Goal: Information Seeking & Learning: Check status

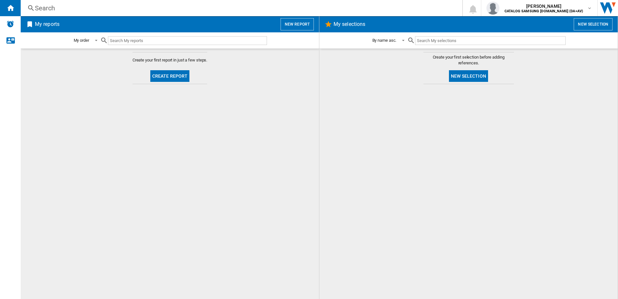
click at [122, 39] on input "text" at bounding box center [187, 40] width 159 height 9
click at [41, 9] on div "Search" at bounding box center [240, 8] width 411 height 9
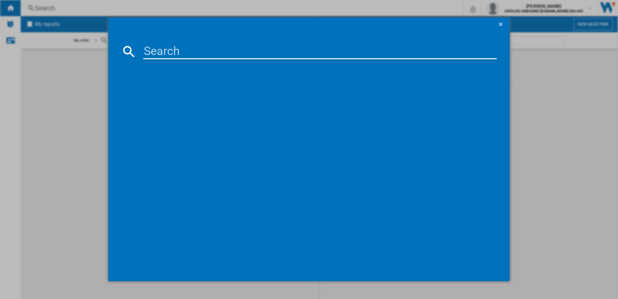
click at [148, 49] on input at bounding box center [320, 52] width 354 height 16
paste input "DV90CGC0A0ABEU"
type input "DV90CGC0A0ABEU"
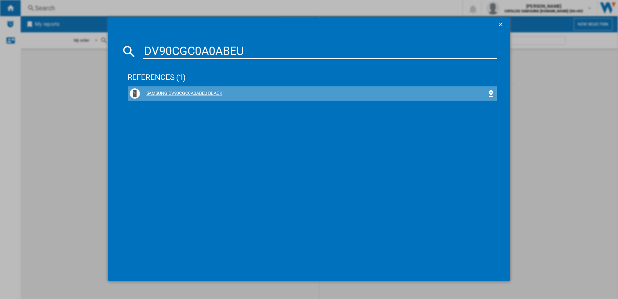
click at [205, 88] on div "SAMSUNG DV90CGC0A0ABEU BLACK" at bounding box center [313, 93] width 366 height 10
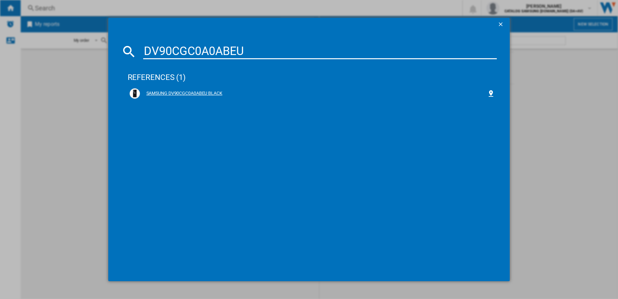
click at [155, 93] on div "SAMSUNG DV90CGC0A0ABEU BLACK" at bounding box center [314, 93] width 348 height 6
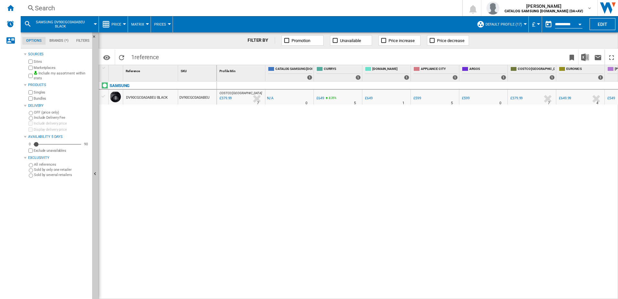
click at [144, 97] on div "DV90CGC0A0ABEU BLACK" at bounding box center [147, 97] width 42 height 15
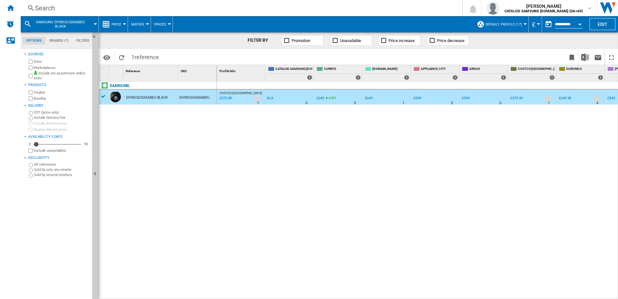
click at [186, 98] on div "DV90CGC0A0ABEU" at bounding box center [197, 97] width 38 height 15
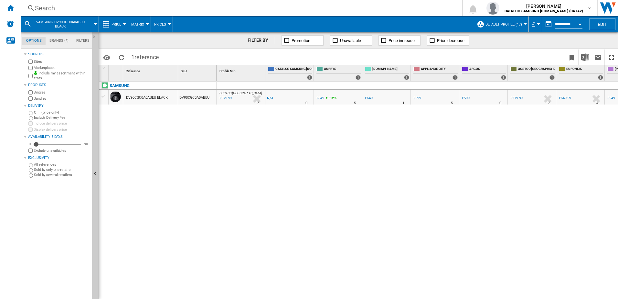
click at [165, 98] on div "DV90CGC0A0ABEU BLACK" at bounding box center [147, 97] width 42 height 15
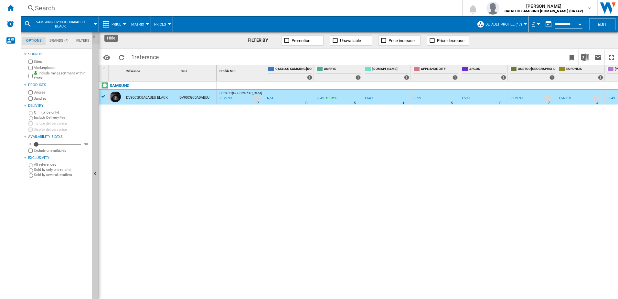
click at [93, 36] on ng-md-icon "Hide" at bounding box center [96, 39] width 8 height 8
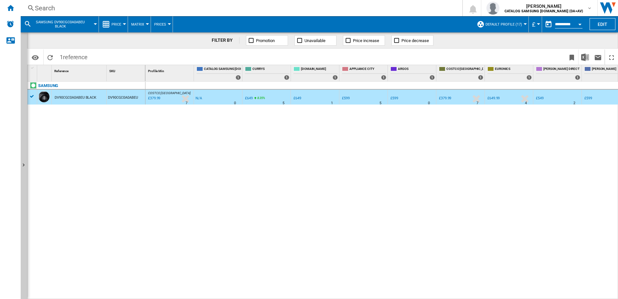
click at [72, 96] on div "DV90CGC0A0ABEU BLACK" at bounding box center [76, 97] width 42 height 15
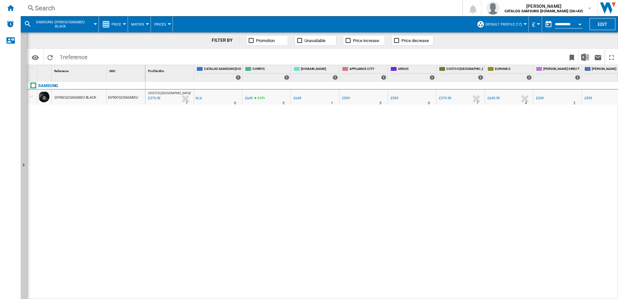
click at [81, 96] on div "DV90CGC0A0ABEU BLACK" at bounding box center [76, 97] width 42 height 15
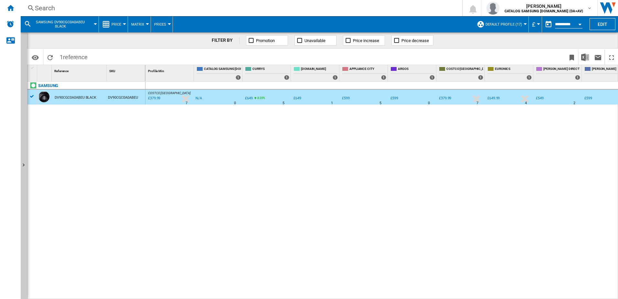
click at [524, 25] on div at bounding box center [525, 24] width 3 height 2
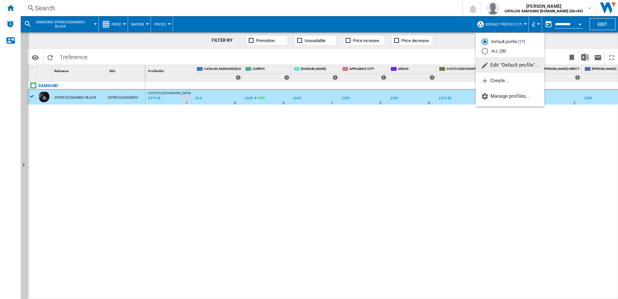
click at [485, 52] on div "ALL (28)" at bounding box center [485, 51] width 6 height 6
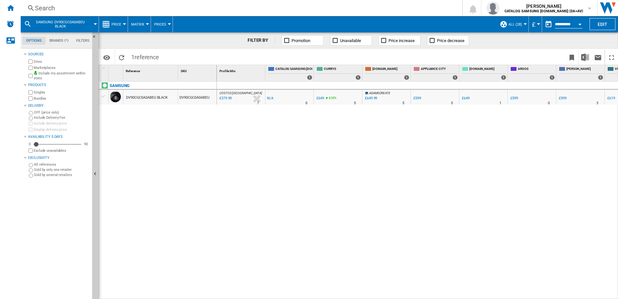
click at [137, 95] on div "DV90CGC0A0ABEU BLACK" at bounding box center [147, 97] width 42 height 15
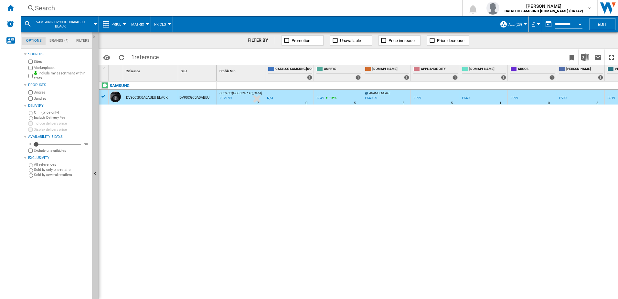
click at [137, 95] on div "DV90CGC0A0ABEU BLACK" at bounding box center [147, 97] width 42 height 15
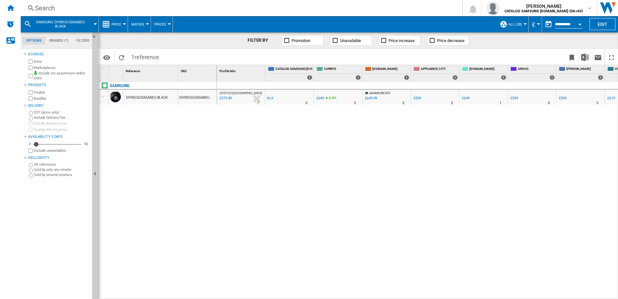
click at [137, 95] on div "DV90CGC0A0ABEU BLACK" at bounding box center [147, 97] width 42 height 15
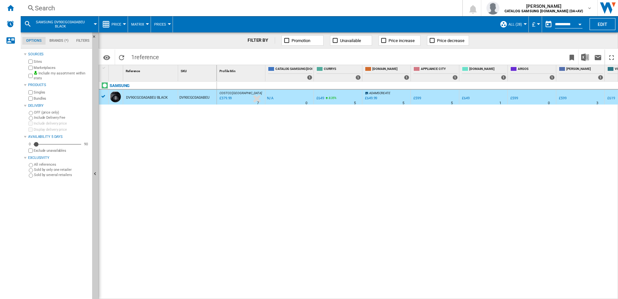
click at [146, 25] on div at bounding box center [147, 24] width 3 height 2
click at [142, 52] on button "Ranking" at bounding box center [143, 56] width 31 height 16
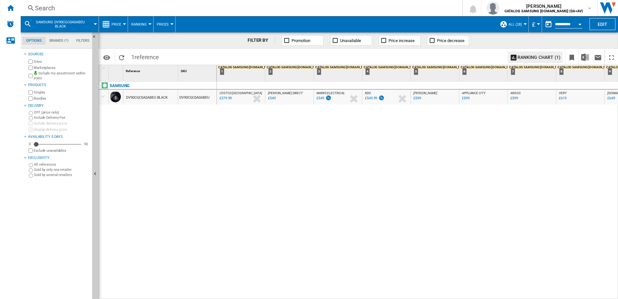
click at [153, 95] on div "DV90CGC0A0ABEU BLACK" at bounding box center [147, 97] width 42 height 15
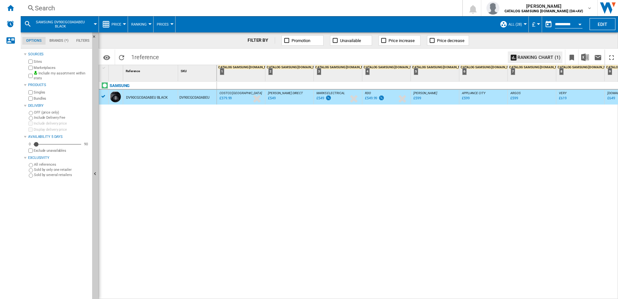
click at [149, 24] on div at bounding box center [149, 24] width 3 height 2
click at [143, 41] on span "Matrix" at bounding box center [140, 40] width 14 height 6
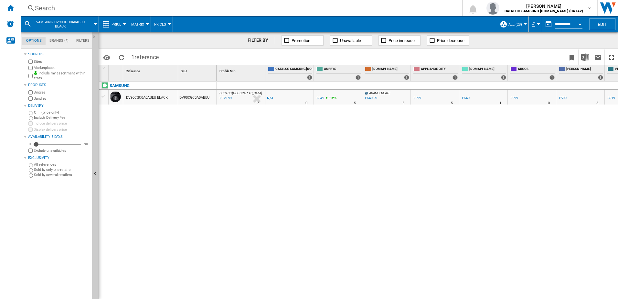
click at [123, 25] on button "Price" at bounding box center [118, 24] width 13 height 16
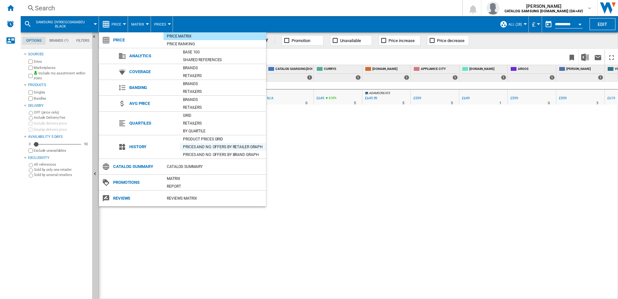
click at [195, 148] on div "Prices and No. offers by retailer graph" at bounding box center [223, 147] width 86 height 6
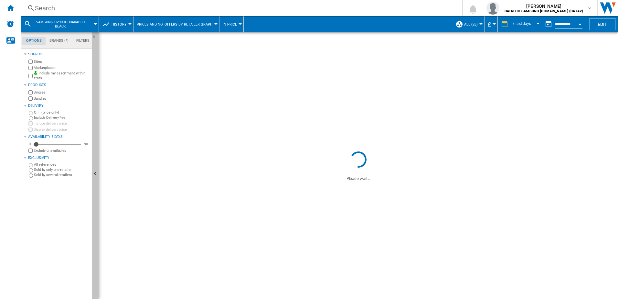
click at [96, 172] on ng-md-icon "Hide" at bounding box center [96, 175] width 8 height 8
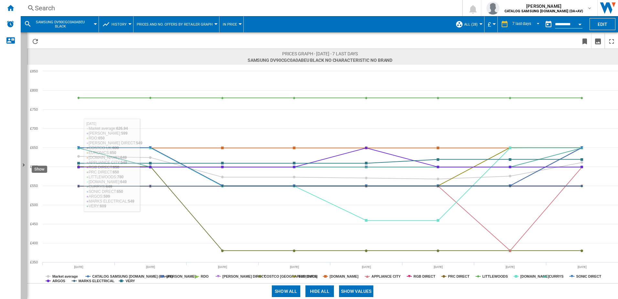
click at [24, 161] on button "Show" at bounding box center [24, 165] width 6 height 267
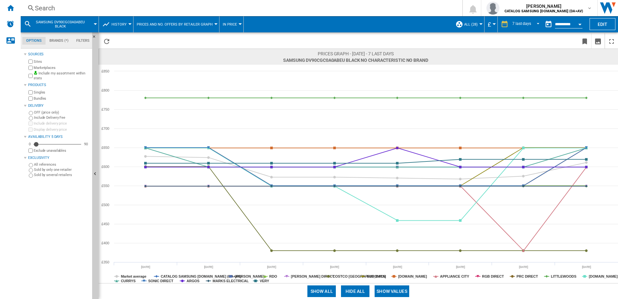
click at [53, 40] on md-tab-item "Brands (*)" at bounding box center [59, 41] width 27 height 8
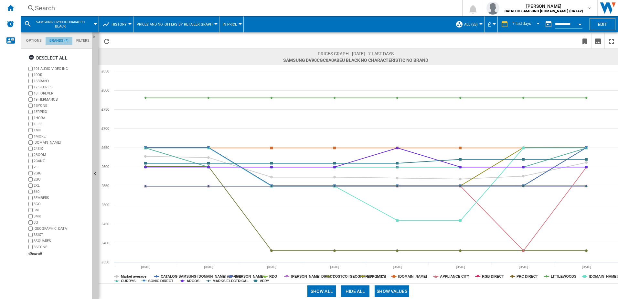
scroll to position [25, 0]
click at [76, 41] on md-tab-item "Filters" at bounding box center [82, 41] width 21 height 8
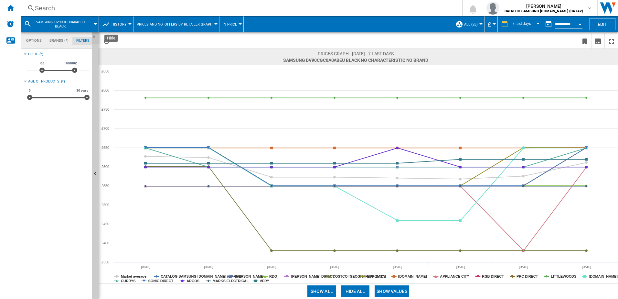
click at [95, 36] on ng-md-icon "Hide" at bounding box center [96, 39] width 8 height 8
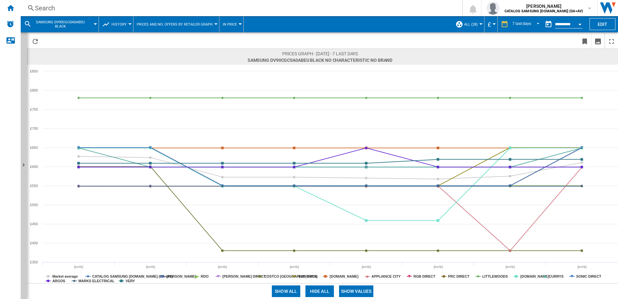
click at [130, 25] on md-menu "History Price Price Matrix Price Ranking Analytics Base 100 Shared references C…" at bounding box center [116, 24] width 35 height 16
click at [129, 24] on div at bounding box center [129, 24] width 3 height 2
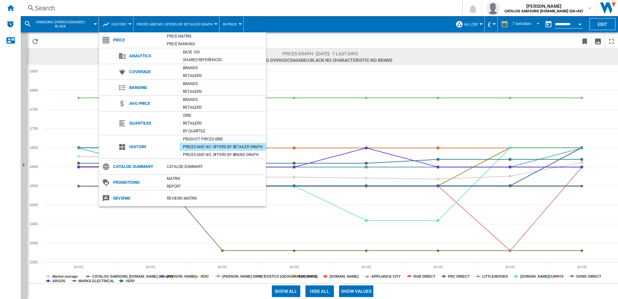
click at [487, 292] on md-backdrop at bounding box center [309, 149] width 618 height 299
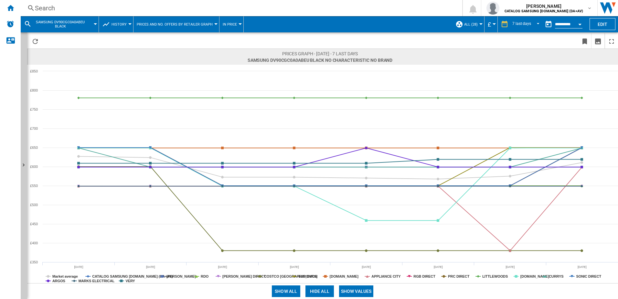
click at [42, 6] on div "Search" at bounding box center [240, 8] width 411 height 9
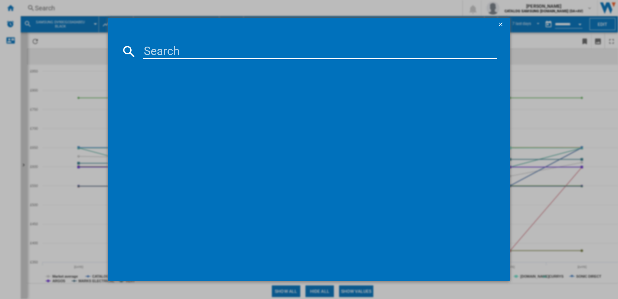
type input "WD90DG5B15BEEU"
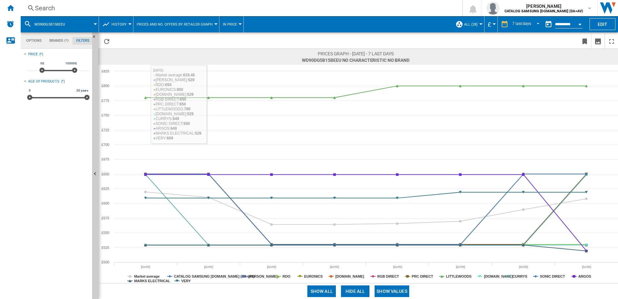
click at [46, 10] on div "Search" at bounding box center [240, 8] width 411 height 9
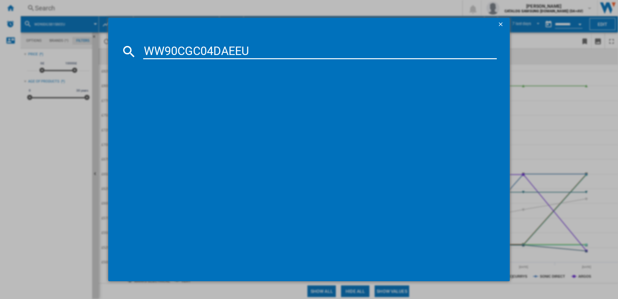
type input "WW90CGC04DAEEU"
click at [197, 92] on div "SAMSUNG WW90CGC04DAEEU WHITE" at bounding box center [314, 93] width 348 height 6
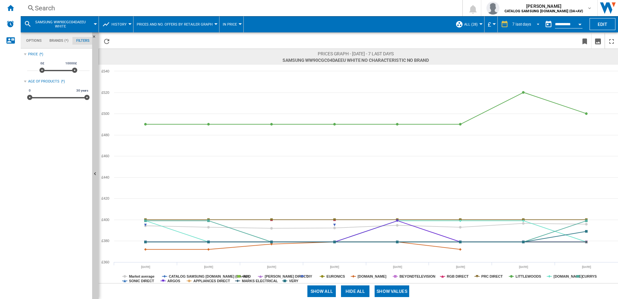
click at [528, 25] on div "7 last days" at bounding box center [522, 24] width 19 height 5
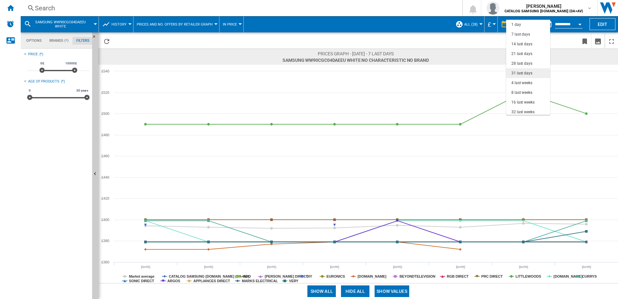
scroll to position [10, 0]
click at [524, 43] on div "21 last days" at bounding box center [522, 43] width 21 height 5
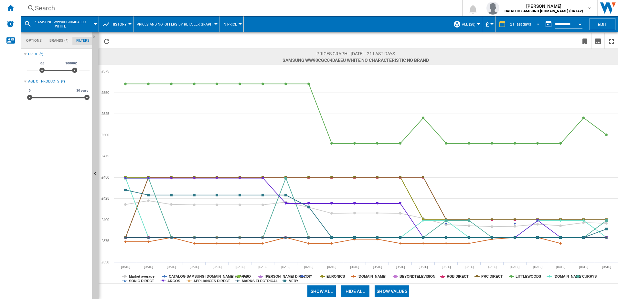
click at [527, 24] on div "21 last days" at bounding box center [520, 24] width 21 height 5
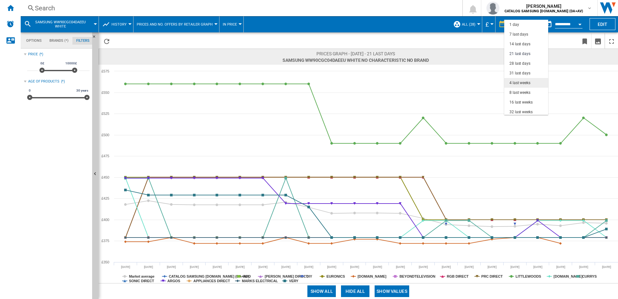
scroll to position [29, 0]
click at [528, 50] on md-option "4 last weeks" at bounding box center [527, 54] width 44 height 10
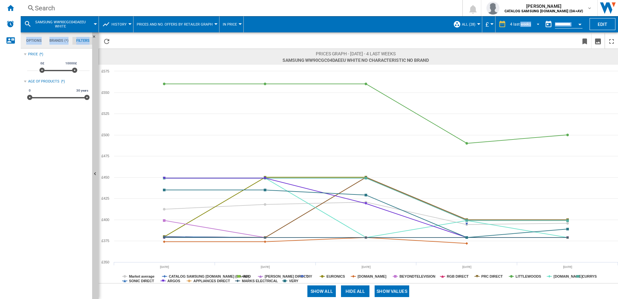
drag, startPoint x: 519, startPoint y: 24, endPoint x: 523, endPoint y: 50, distance: 26.4
click at [523, 49] on div "SAMSUNG WW90CGC04DAEEU WHITE History Price Price Matrix Price Ranking Analytics…" at bounding box center [320, 157] width 598 height 283
drag, startPoint x: 523, startPoint y: 50, endPoint x: 517, endPoint y: 26, distance: 24.7
click at [517, 25] on div "4 last weeks" at bounding box center [520, 24] width 21 height 5
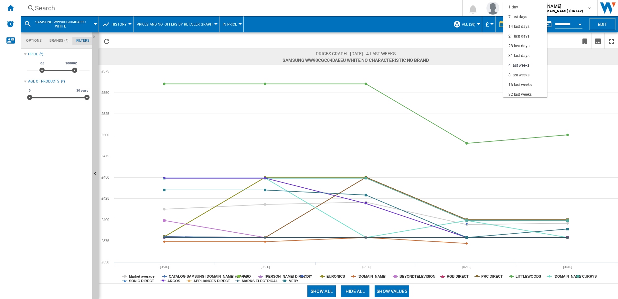
scroll to position [41, 0]
click at [521, 35] on div "8 last weeks" at bounding box center [519, 34] width 21 height 5
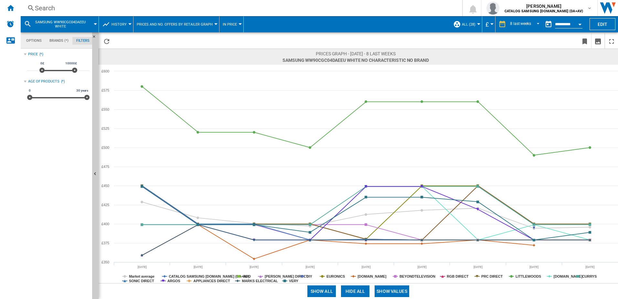
click at [57, 9] on div "Search" at bounding box center [240, 8] width 411 height 9
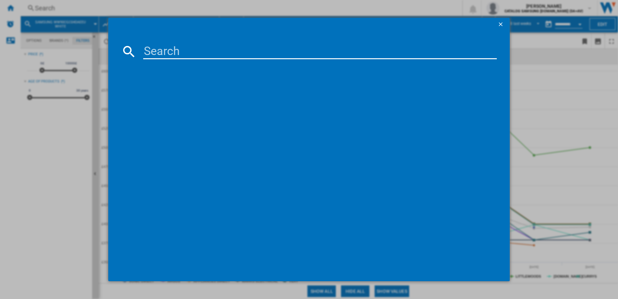
type input "v"
type input "MC32DG7646CKE3"
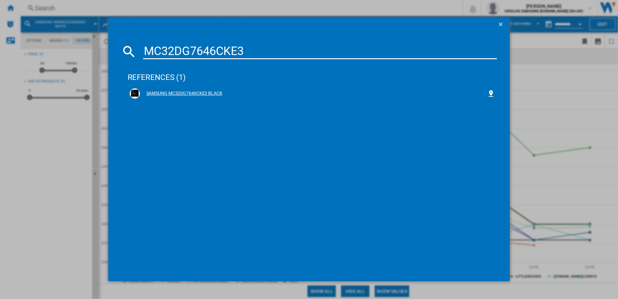
click at [213, 92] on div "SAMSUNG MC32DG7646CKE3 BLACK" at bounding box center [314, 93] width 348 height 6
